Goal: Information Seeking & Learning: Find specific fact

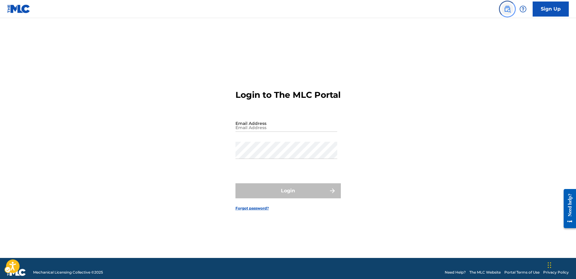
click at [510, 11] on img "Page Menu" at bounding box center [507, 8] width 7 height 7
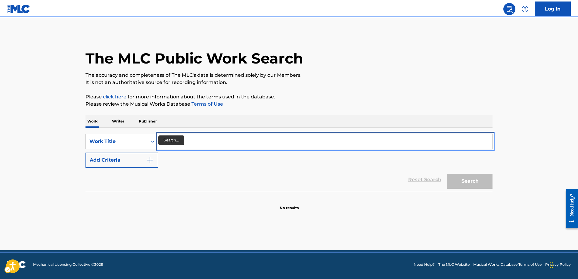
click at [162, 142] on input "Search..." at bounding box center [325, 141] width 334 height 14
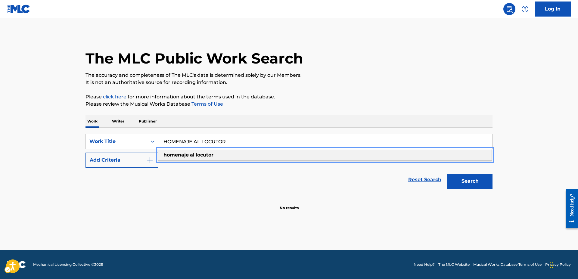
click at [218, 154] on div "homenaje al locutor" at bounding box center [324, 155] width 333 height 11
type input "homenaje al locutor"
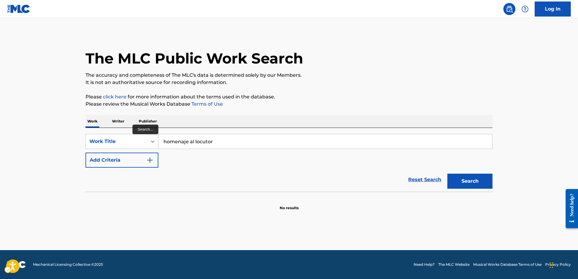
click at [166, 158] on div "SearchWithCriteriafa968130-1f9b-493c-ad61-939ad3fd3746 Work Title homenaje al l…" at bounding box center [289, 151] width 407 height 34
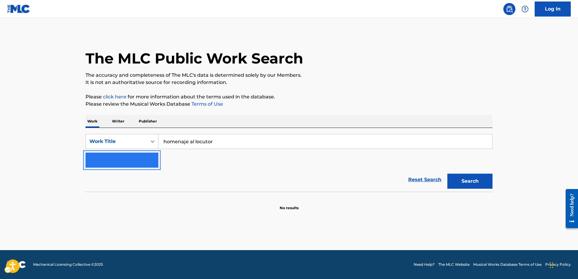
click at [156, 162] on button "Add Criteria" at bounding box center [122, 160] width 73 height 15
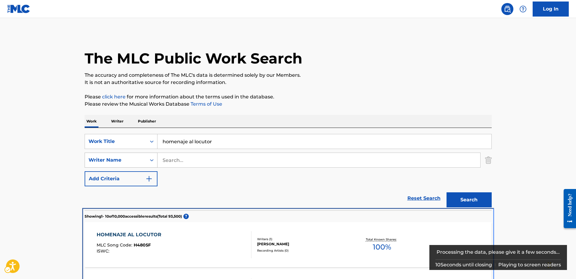
scroll to position [211, 0]
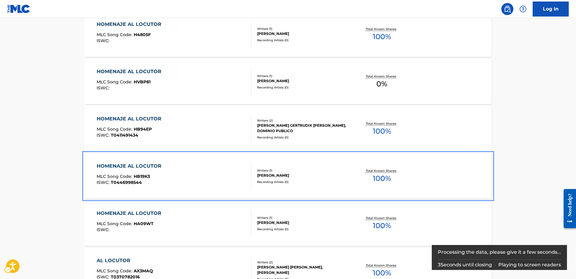
click at [157, 160] on div "HOMENAJE AL LOCUTOR MLC Song Code : HB19K3 ISWC : T0446998544 Writers ( 1 ) [PE…" at bounding box center [288, 176] width 407 height 45
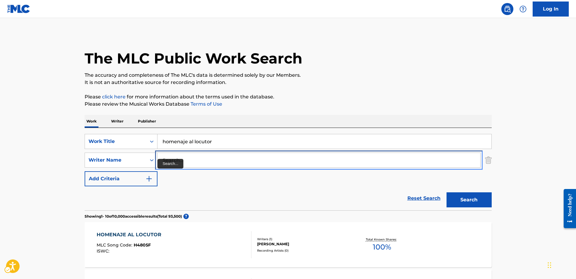
click at [162, 159] on input "Search..." at bounding box center [319, 160] width 323 height 14
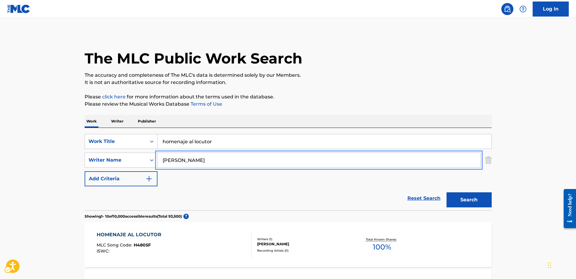
type input "[PERSON_NAME]"
click at [447, 193] on button "Search" at bounding box center [469, 200] width 45 height 15
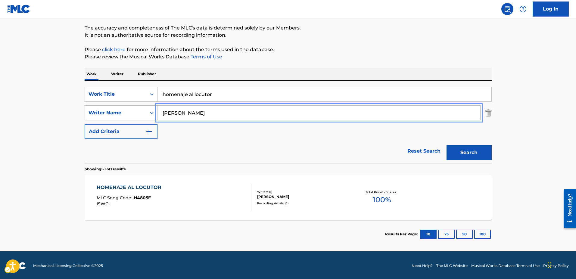
scroll to position [49, 0]
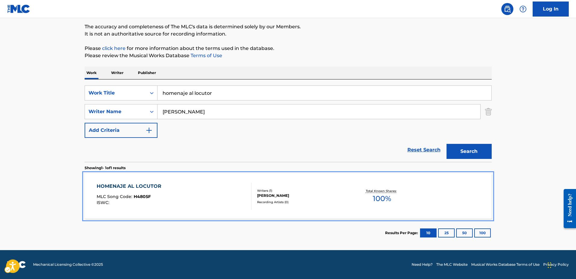
click at [146, 197] on span "H4805F" at bounding box center [142, 196] width 17 height 5
